Goal: Check status: Check status

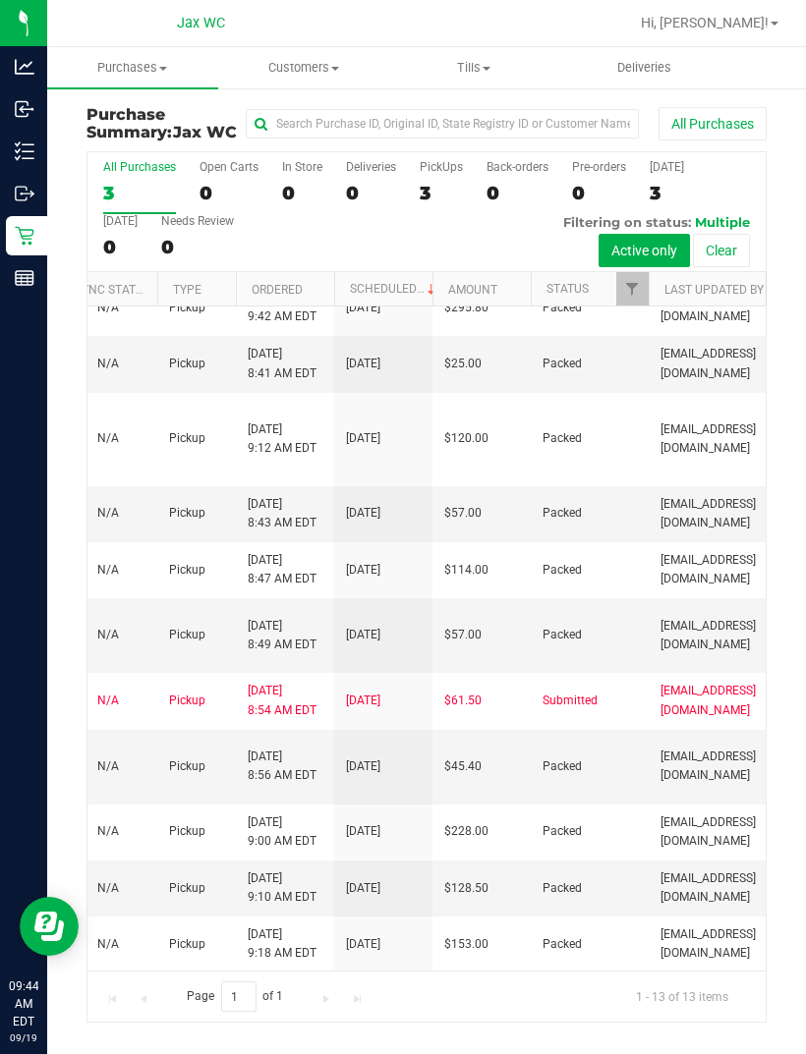
scroll to position [0, 88]
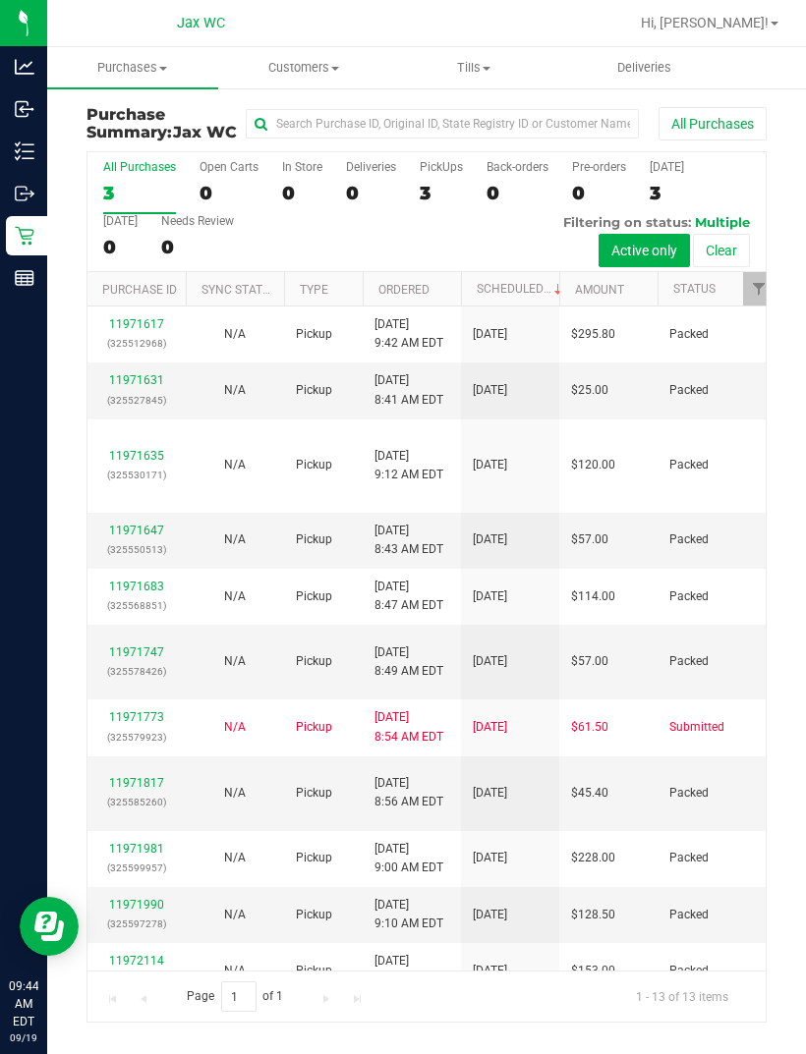
click at [132, 449] on link "11971635" at bounding box center [136, 456] width 55 height 14
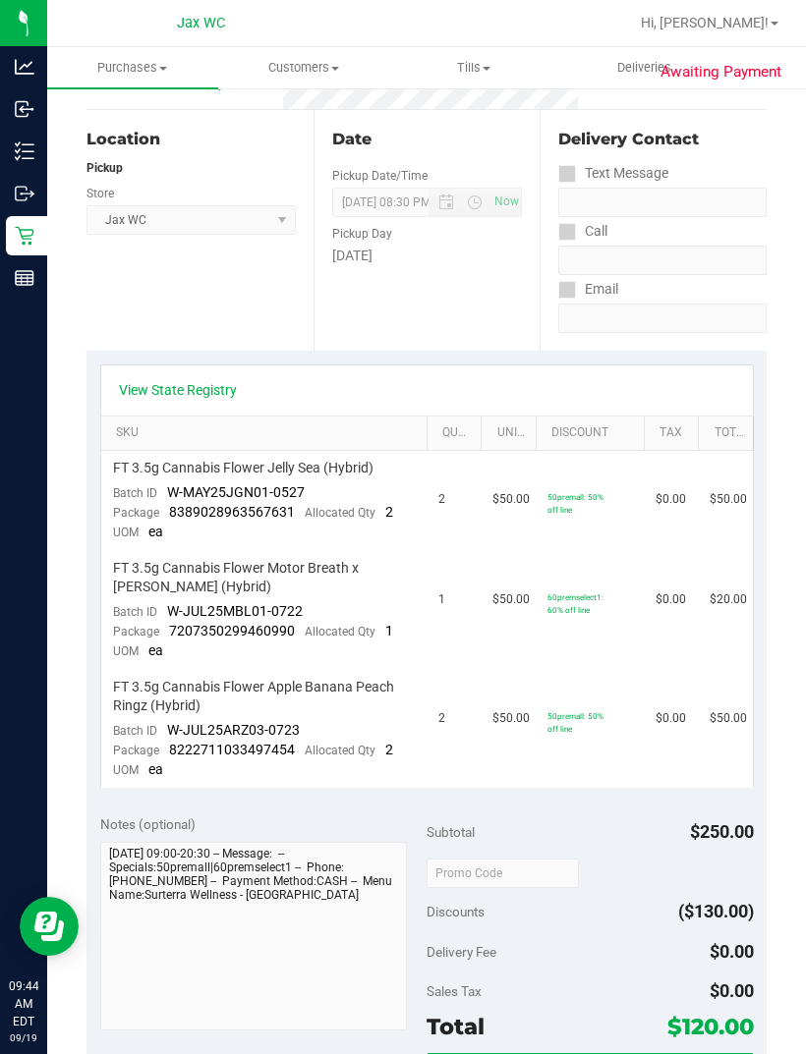
click at [139, 393] on link "View State Registry" at bounding box center [178, 390] width 118 height 20
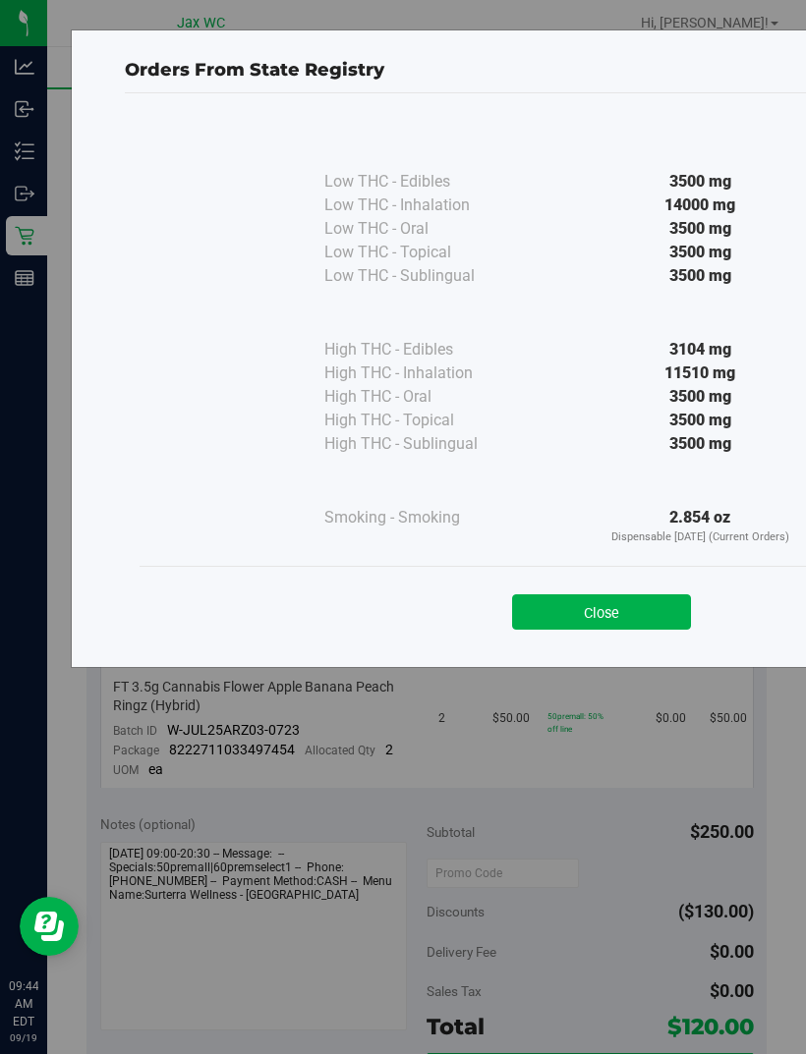
click at [587, 669] on div "Orders From State Registry Low THC - Edibles 3500 mg" at bounding box center [410, 527] width 821 height 1054
click at [614, 686] on div "Orders From State Registry Low THC - Edibles 3500 mg" at bounding box center [410, 527] width 821 height 1054
click at [591, 680] on div "Orders From State Registry Low THC - Edibles 3500 mg" at bounding box center [410, 527] width 821 height 1054
click at [593, 674] on div "Orders From State Registry Low THC - Edibles 3500 mg" at bounding box center [410, 527] width 821 height 1054
click at [619, 812] on div "Orders From State Registry Low THC - Edibles 3500 mg" at bounding box center [410, 527] width 821 height 1054
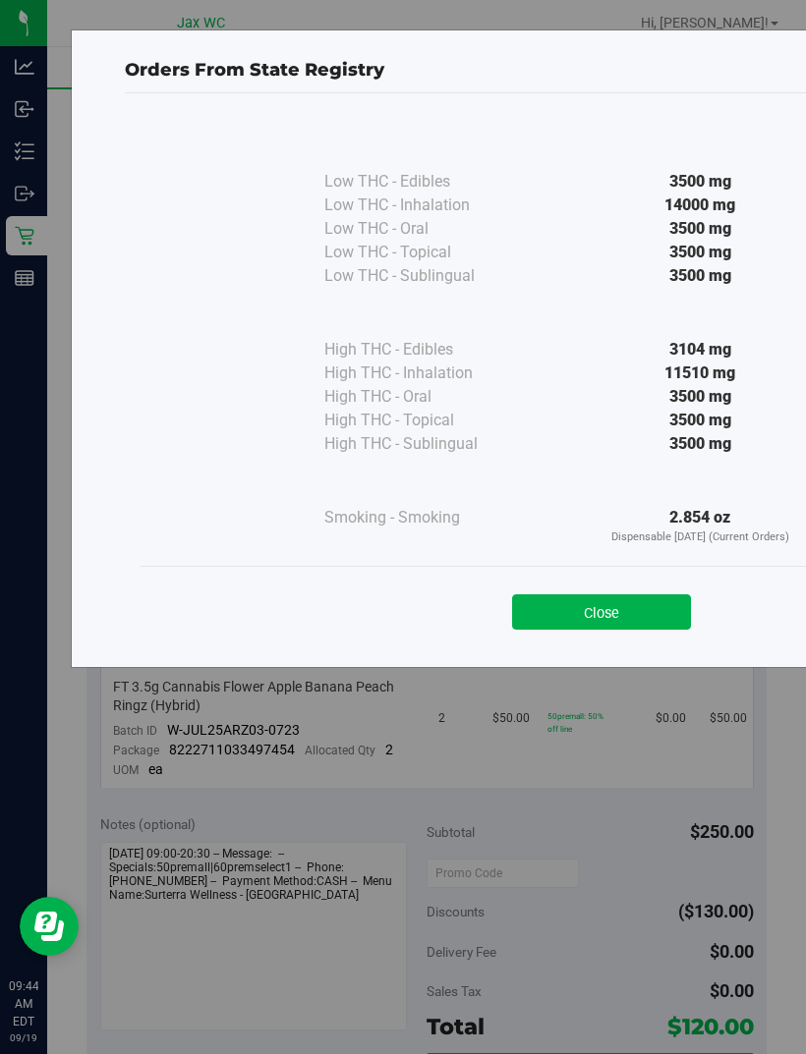
click at [561, 677] on div "Orders From State Registry Low THC - Edibles 3500 mg" at bounding box center [410, 527] width 821 height 1054
click at [630, 612] on button "Close" at bounding box center [601, 612] width 179 height 35
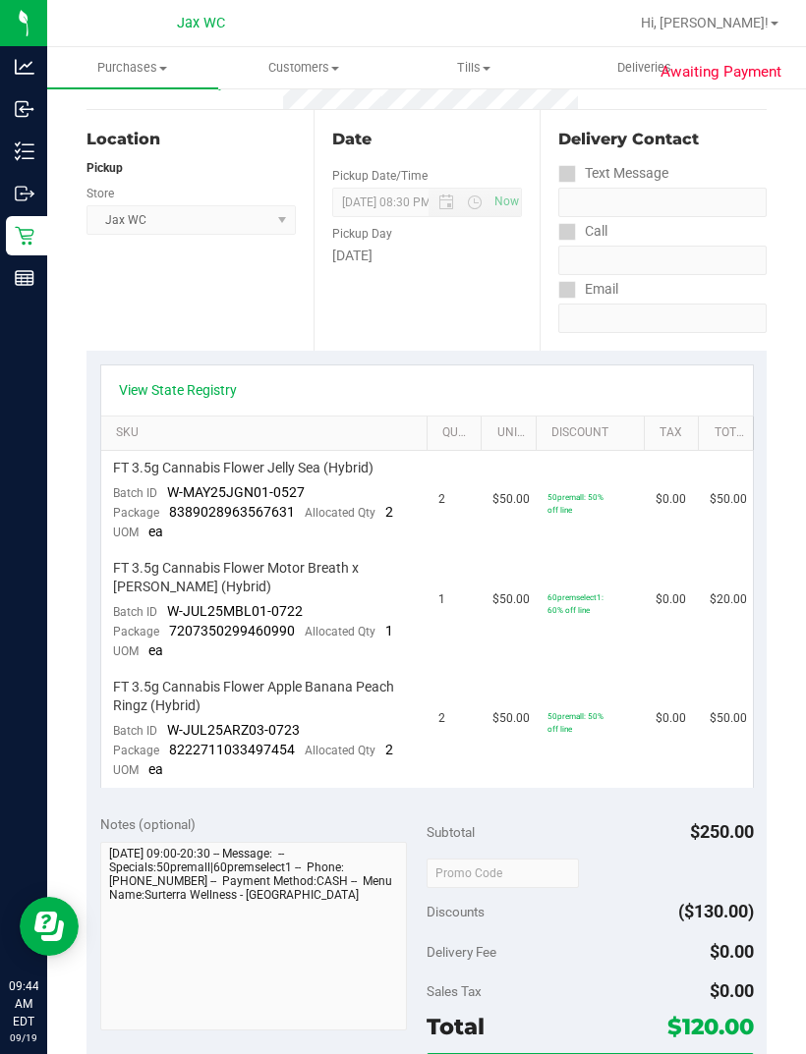
click at [11, 223] on div "Retail" at bounding box center [26, 235] width 41 height 39
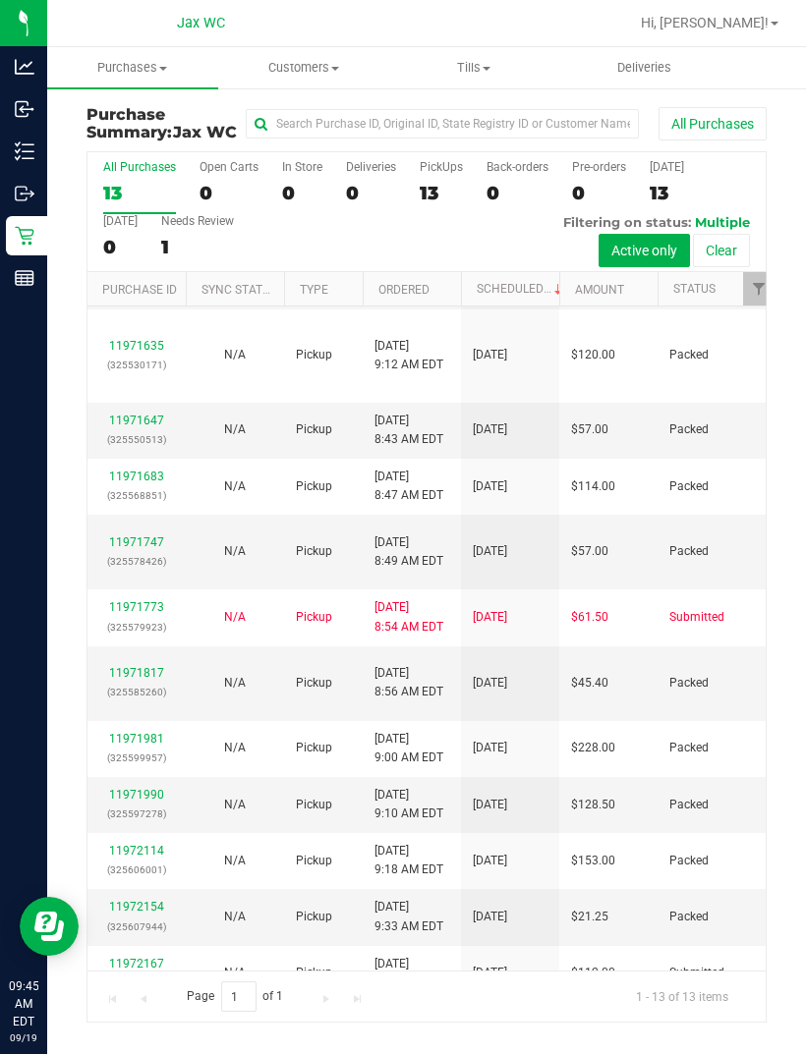
click at [149, 746] on link "11971981" at bounding box center [136, 739] width 55 height 14
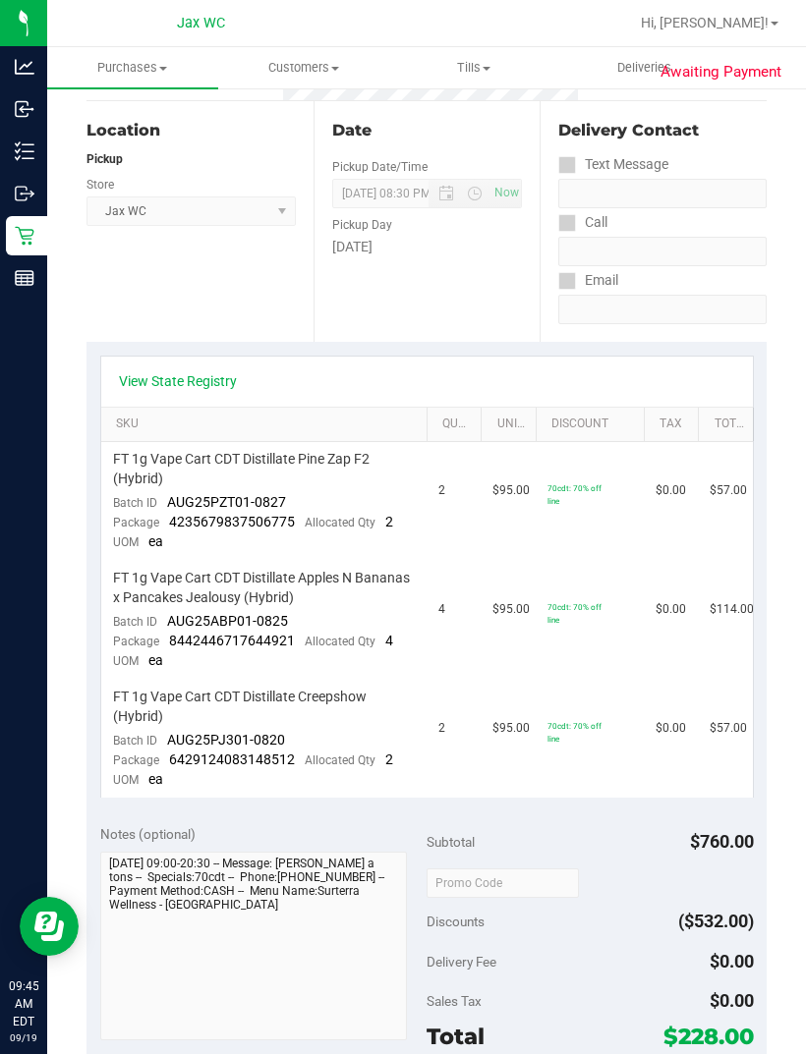
click at [26, 229] on icon at bounding box center [25, 236] width 20 height 20
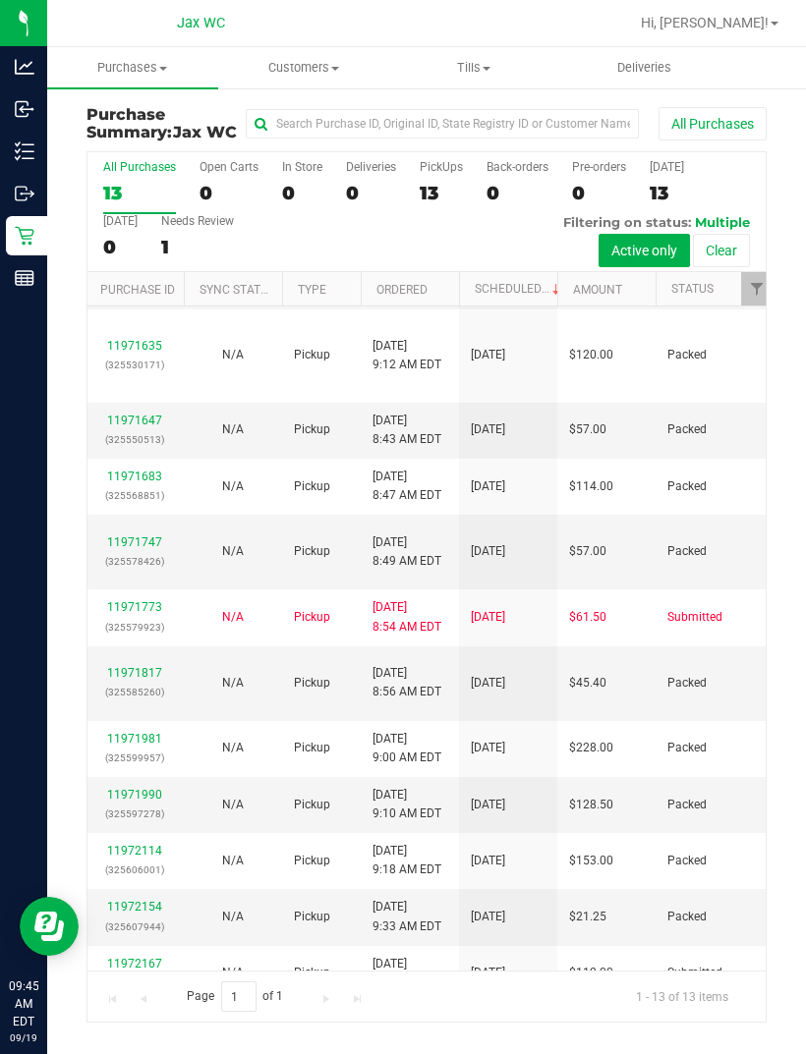
click at [143, 858] on link "11972114" at bounding box center [134, 851] width 55 height 14
